Goal: Information Seeking & Learning: Find specific fact

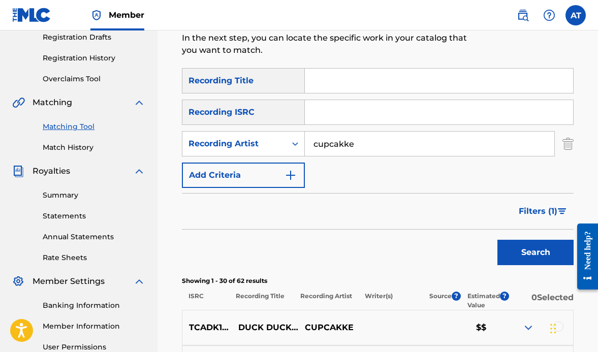
scroll to position [194, 0]
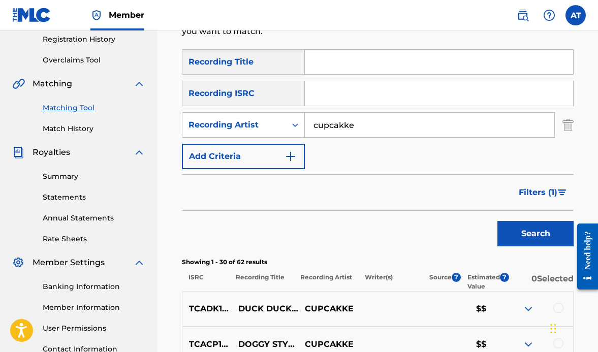
click at [363, 130] on input "cupcakke" at bounding box center [429, 125] width 249 height 24
type input "TWO FRIENDS"
click at [497, 221] on button "Search" at bounding box center [535, 233] width 76 height 25
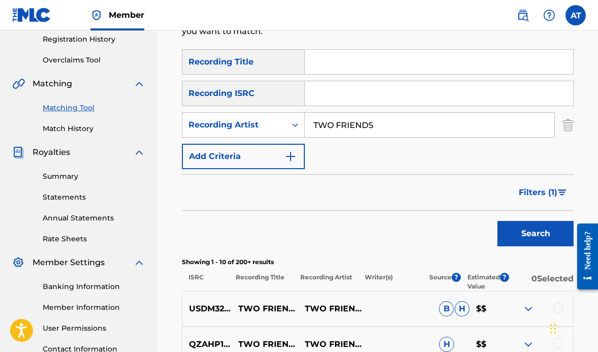
click at [527, 194] on span "Filters ( 1 )" at bounding box center [538, 192] width 39 height 12
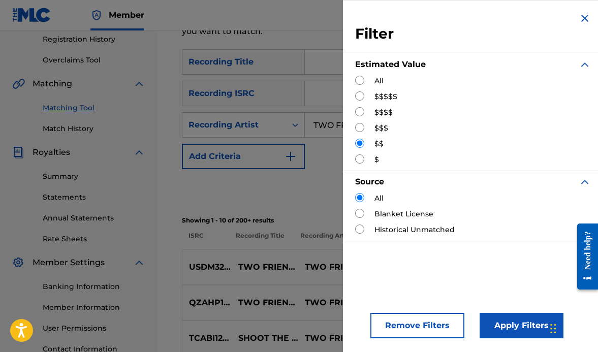
click at [359, 96] on input "Search Form" at bounding box center [359, 95] width 9 height 9
radio input "true"
click at [504, 325] on button "Apply Filters" at bounding box center [521, 325] width 84 height 25
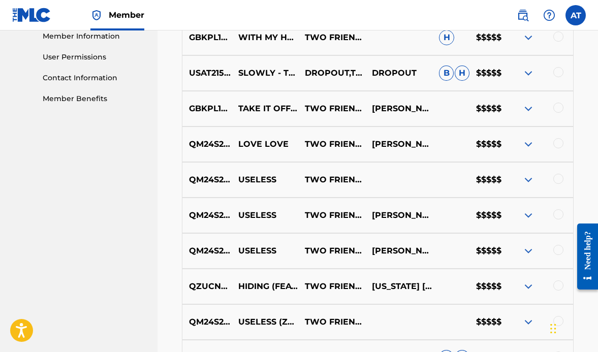
scroll to position [515, 0]
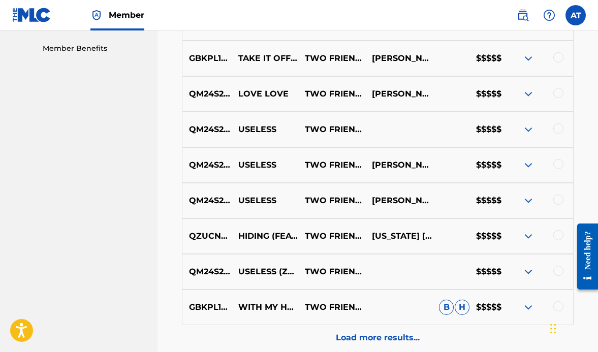
click at [357, 334] on p "Load more results..." at bounding box center [378, 338] width 84 height 12
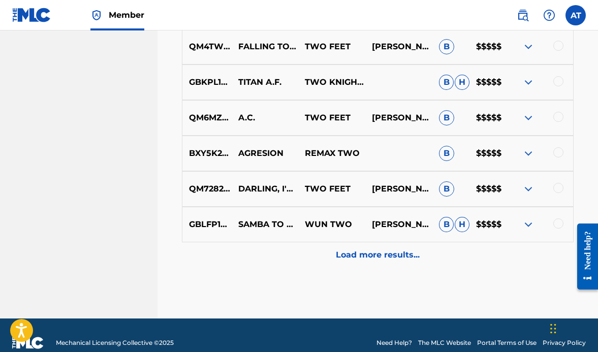
scroll to position [963, 0]
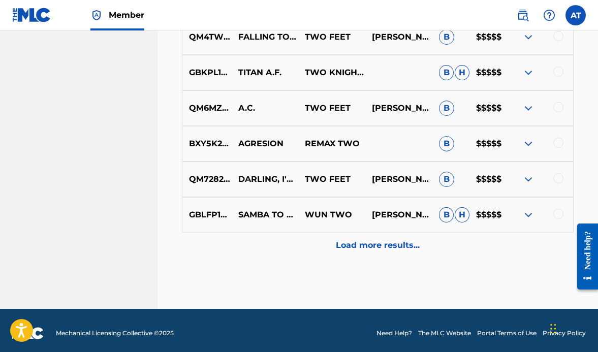
click at [383, 249] on p "Load more results..." at bounding box center [378, 245] width 84 height 12
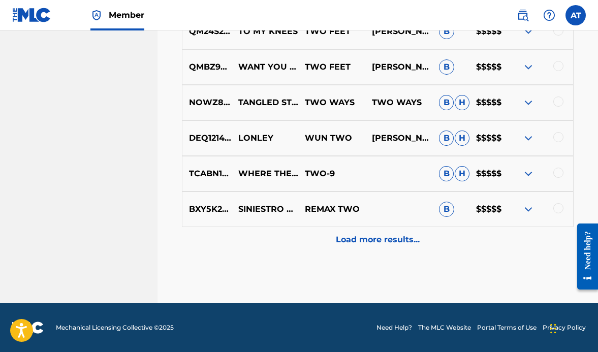
click at [372, 241] on p "Load more results..." at bounding box center [378, 240] width 84 height 12
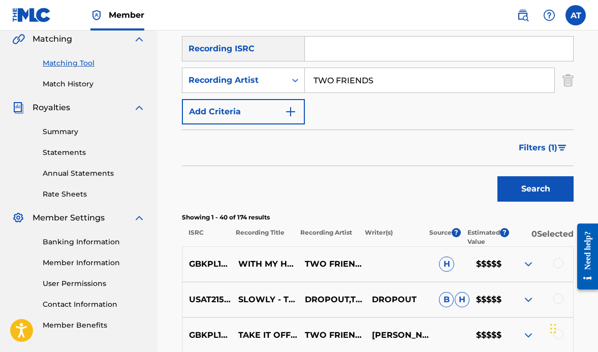
scroll to position [340, 0]
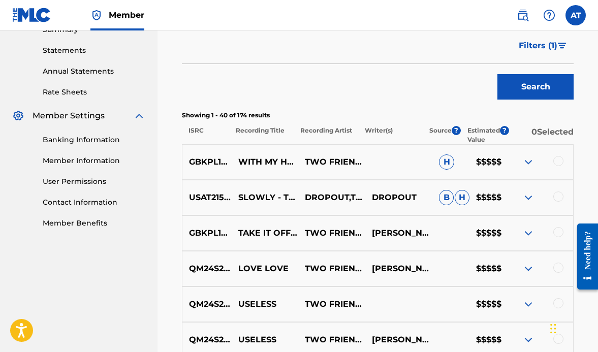
click at [540, 50] on span "Filters ( 1 )" at bounding box center [538, 46] width 39 height 12
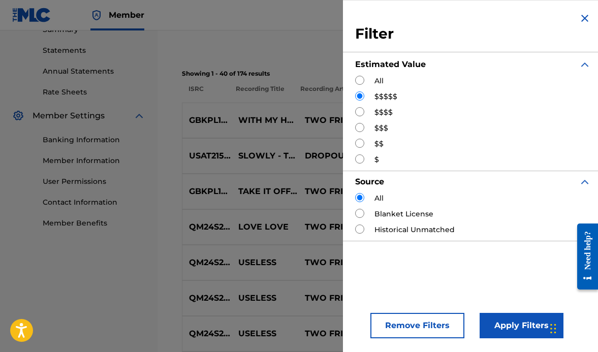
click at [361, 111] on input "Search Form" at bounding box center [359, 111] width 9 height 9
radio input "true"
click at [503, 323] on button "Apply Filters" at bounding box center [521, 325] width 84 height 25
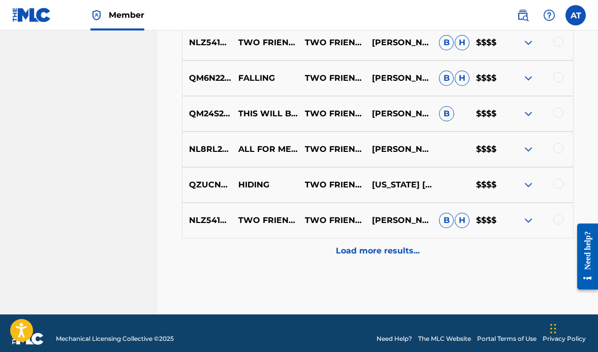
click at [372, 246] on p "Load more results..." at bounding box center [378, 251] width 84 height 12
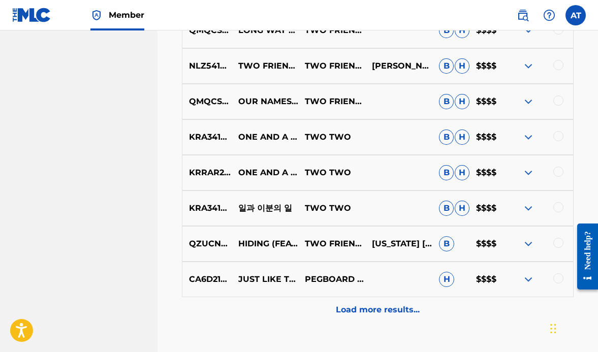
scroll to position [907, 0]
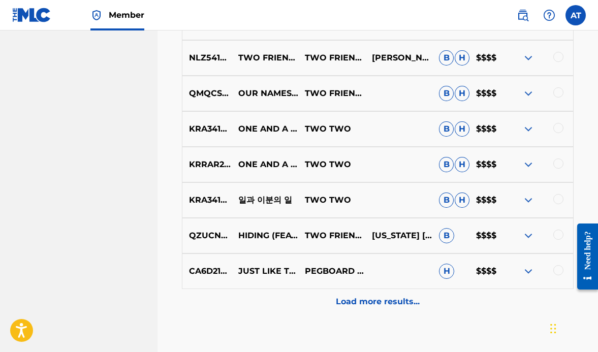
click at [369, 305] on p "Load more results..." at bounding box center [378, 302] width 84 height 12
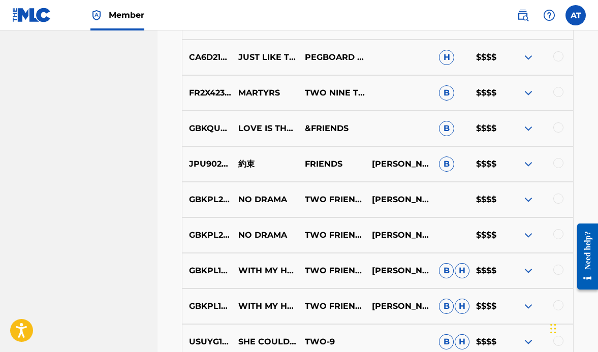
scroll to position [1214, 0]
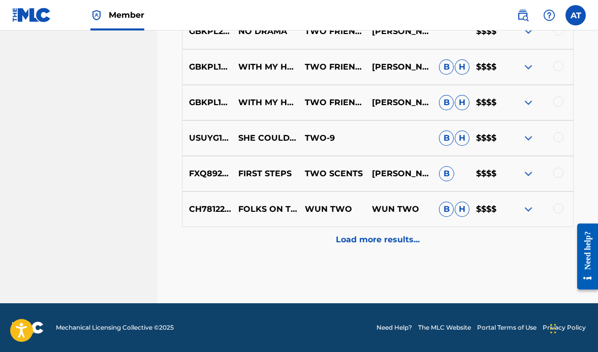
click at [358, 238] on p "Load more results..." at bounding box center [378, 240] width 84 height 12
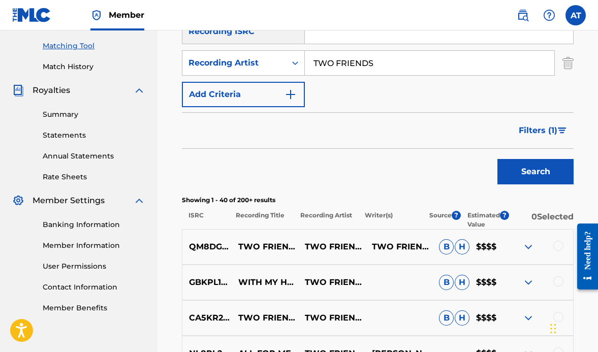
scroll to position [222, 0]
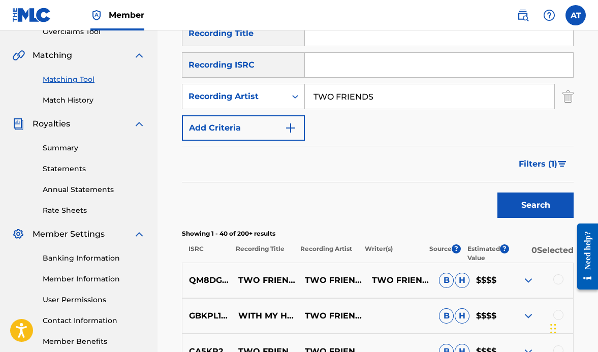
click at [542, 163] on span "Filters ( 1 )" at bounding box center [538, 164] width 39 height 12
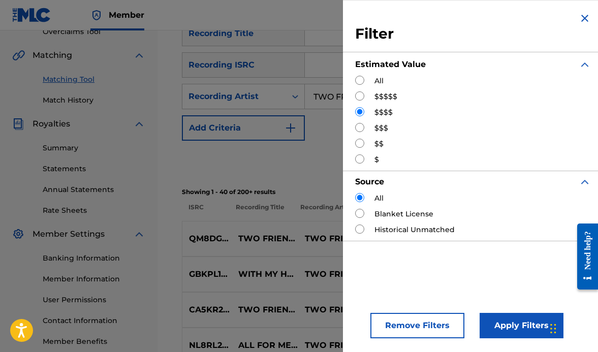
click at [360, 130] on input "Search Form" at bounding box center [359, 127] width 9 height 9
radio input "true"
click at [499, 321] on button "Apply Filters" at bounding box center [521, 325] width 84 height 25
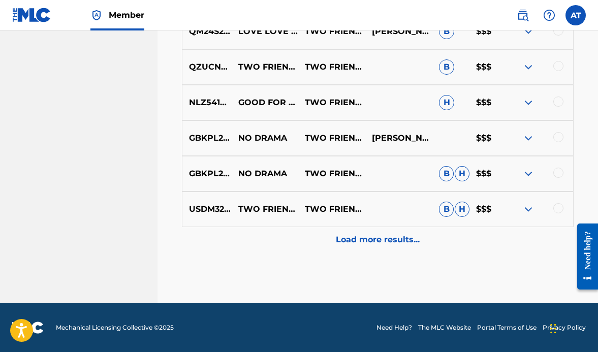
click at [381, 244] on p "Load more results..." at bounding box center [378, 240] width 84 height 12
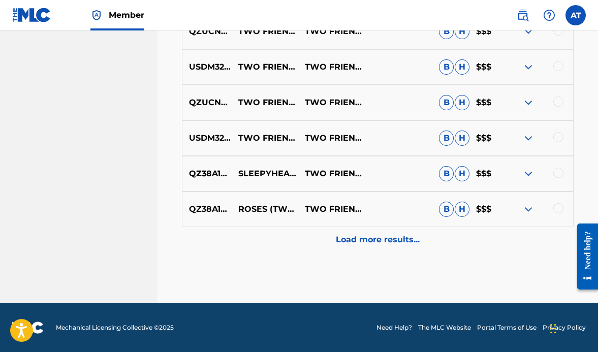
click at [390, 229] on div "Load more results..." at bounding box center [378, 239] width 392 height 25
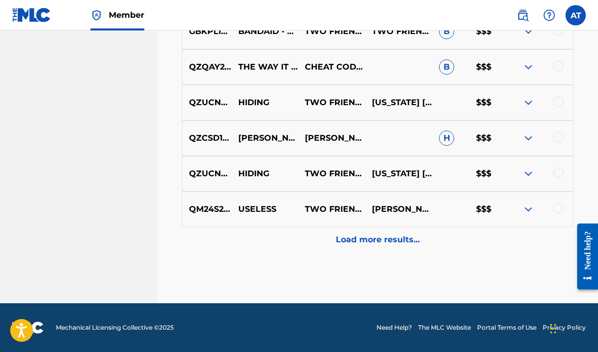
click at [389, 233] on div "Load more results..." at bounding box center [378, 239] width 392 height 25
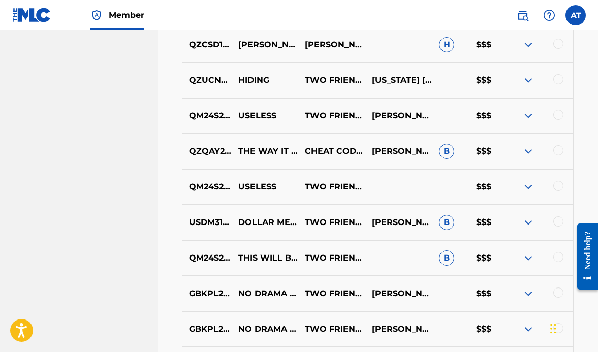
scroll to position [1680, 0]
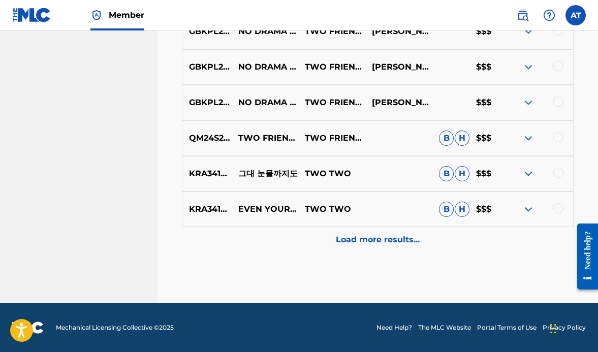
click at [374, 241] on p "Load more results..." at bounding box center [378, 240] width 84 height 12
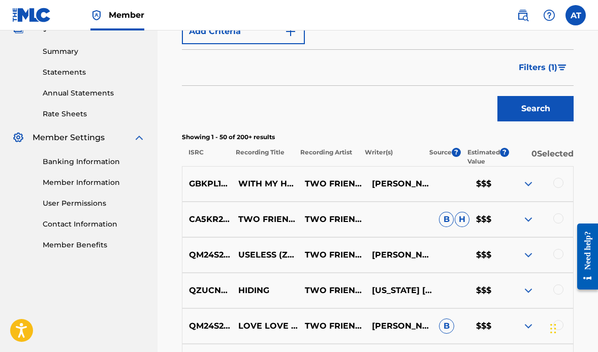
scroll to position [261, 0]
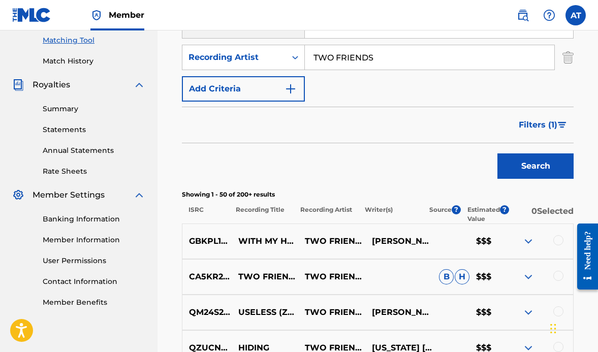
click at [542, 123] on span "Filters ( 1 )" at bounding box center [538, 125] width 39 height 12
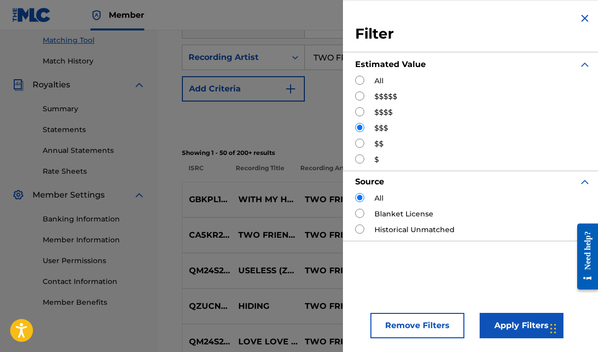
click at [360, 143] on input "Search Form" at bounding box center [359, 143] width 9 height 9
radio input "true"
click at [493, 321] on button "Apply Filters" at bounding box center [521, 325] width 84 height 25
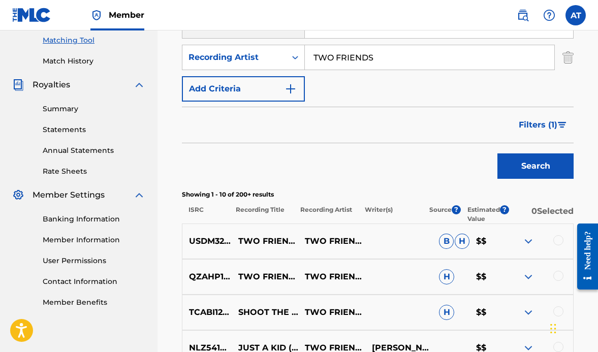
scroll to position [594, 0]
